Goal: Navigation & Orientation: Find specific page/section

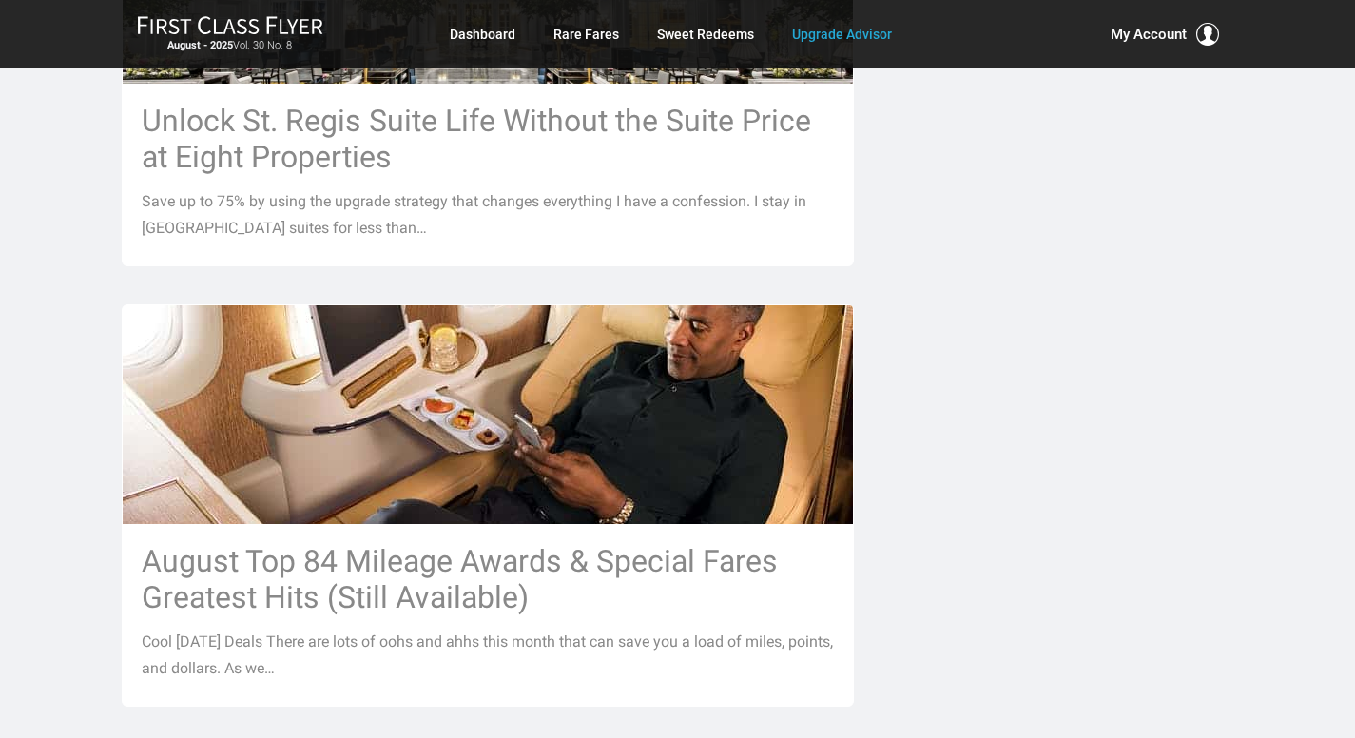
scroll to position [1559, 0]
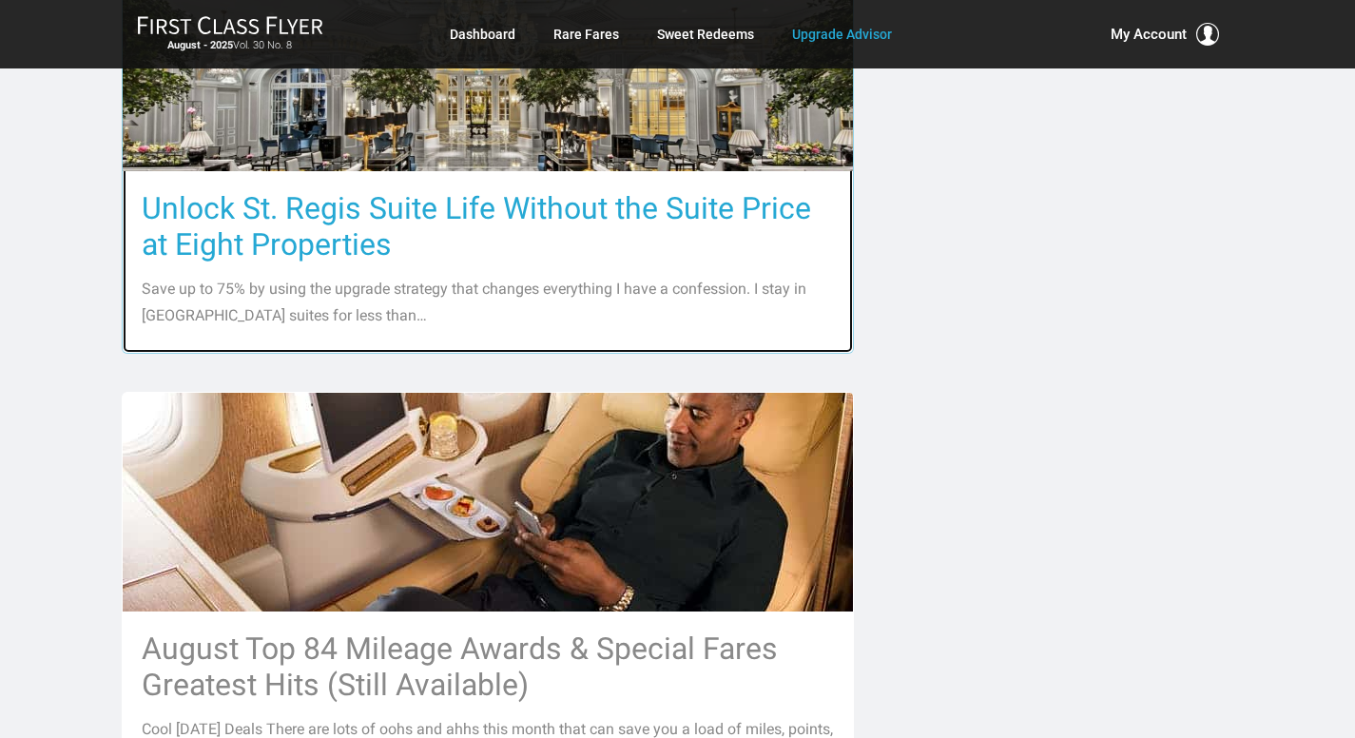
click at [419, 190] on h3 "Unlock St. Regis Suite Life Without the Suite Price at Eight Properties" at bounding box center [488, 226] width 692 height 72
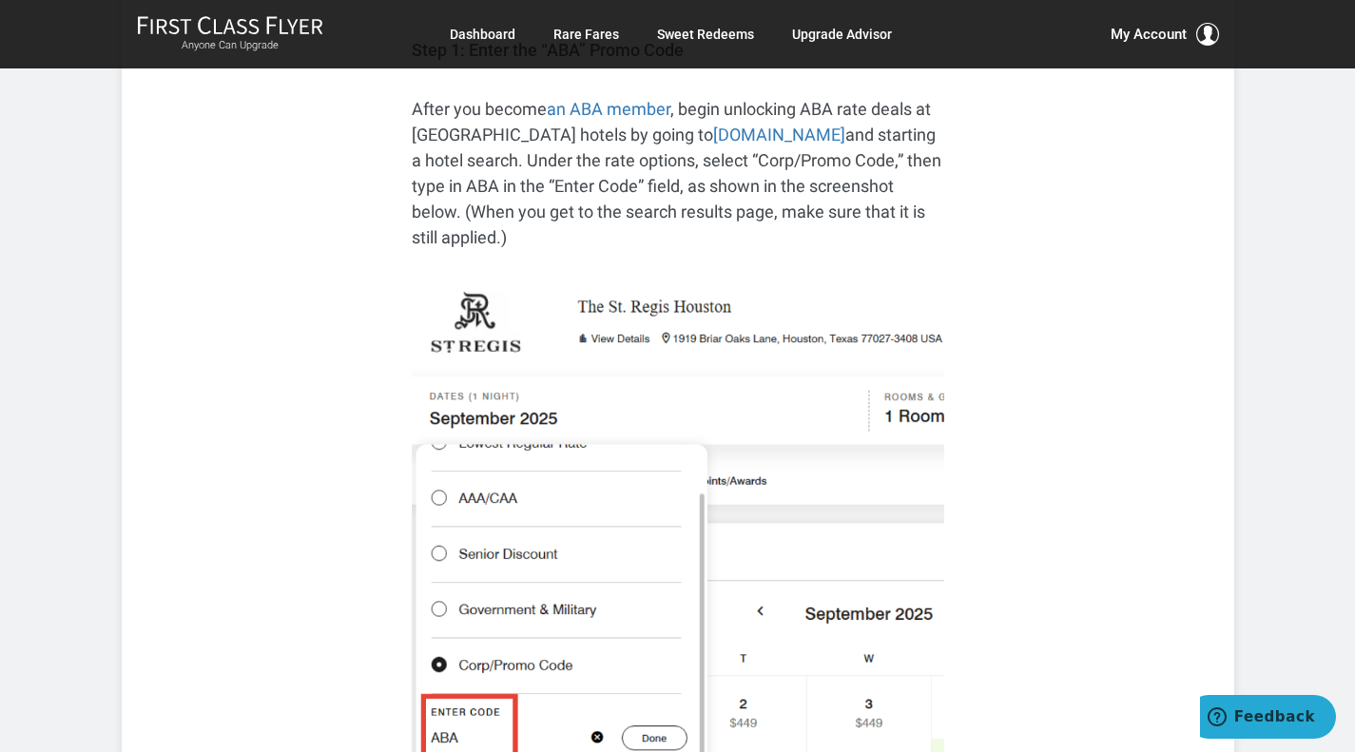
scroll to position [5429, 0]
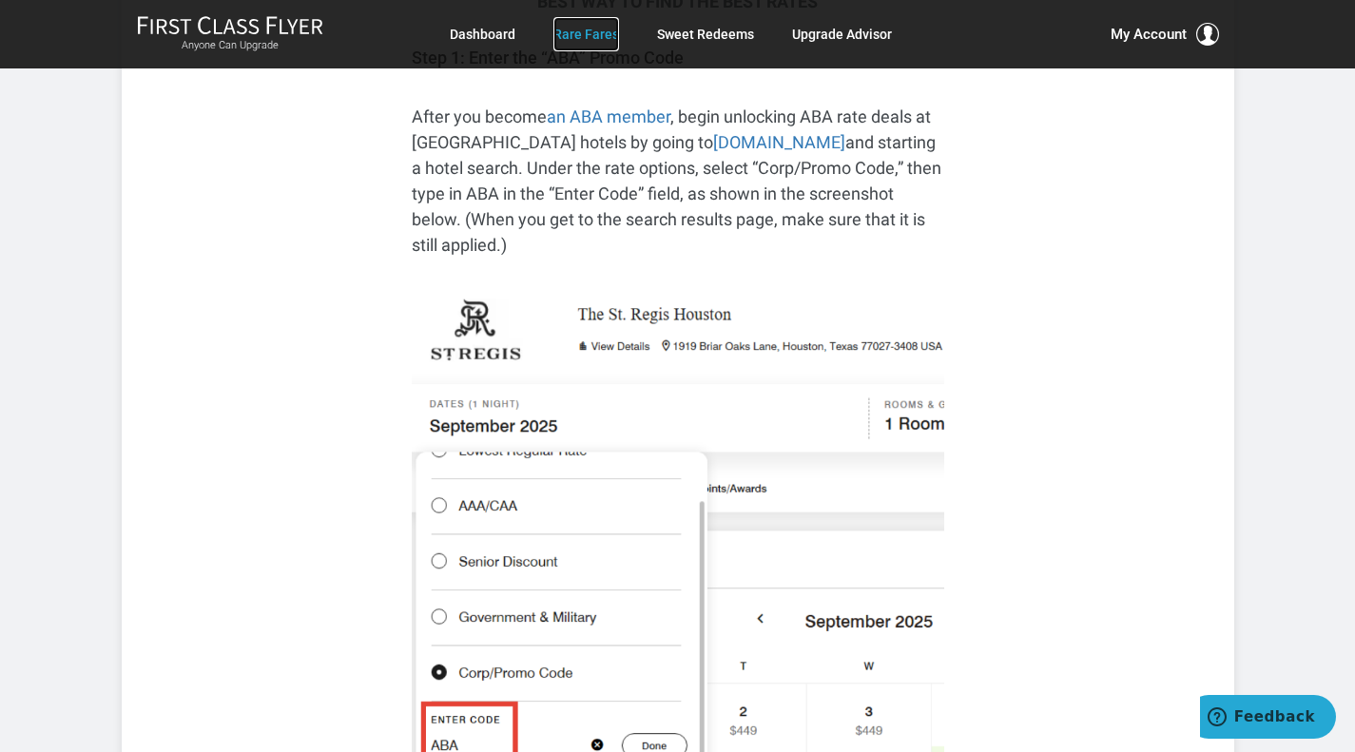
click at [589, 29] on link "Rare Fares" at bounding box center [586, 34] width 66 height 34
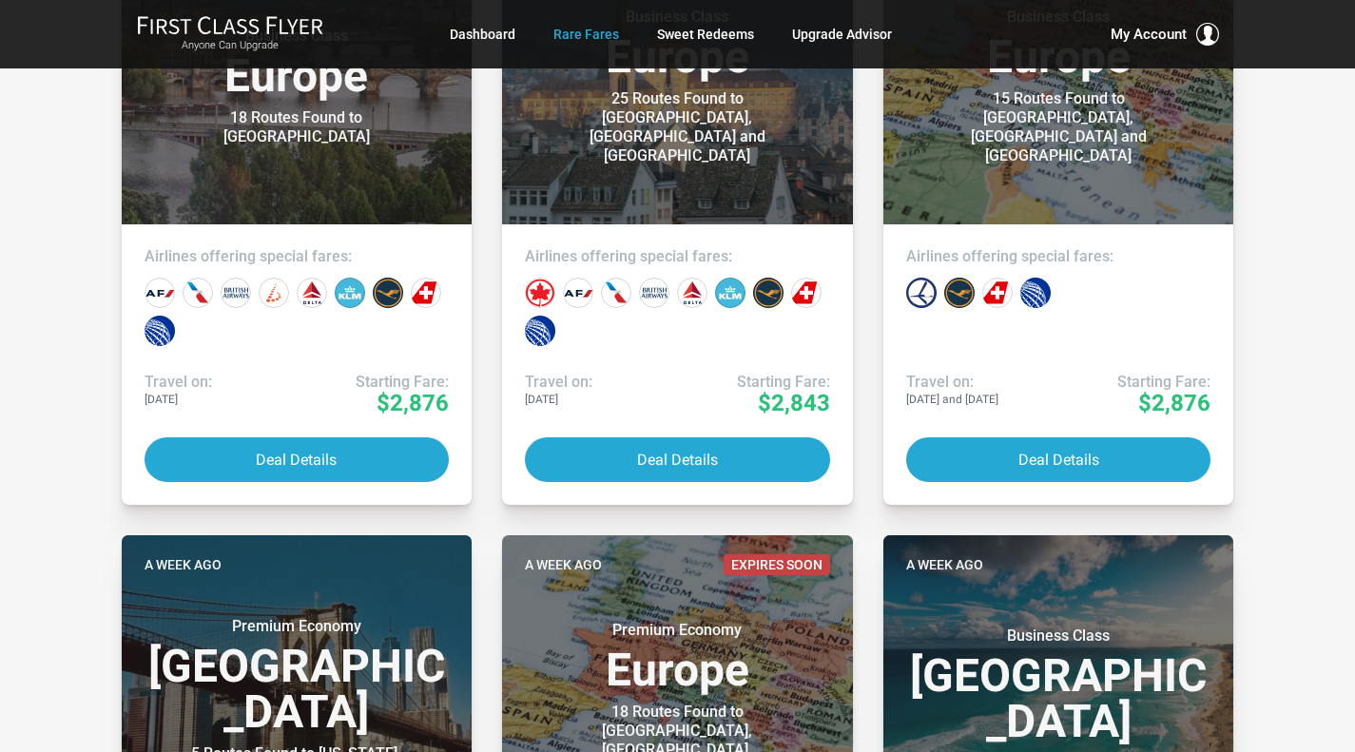
scroll to position [1193, 0]
